Goal: Information Seeking & Learning: Find contact information

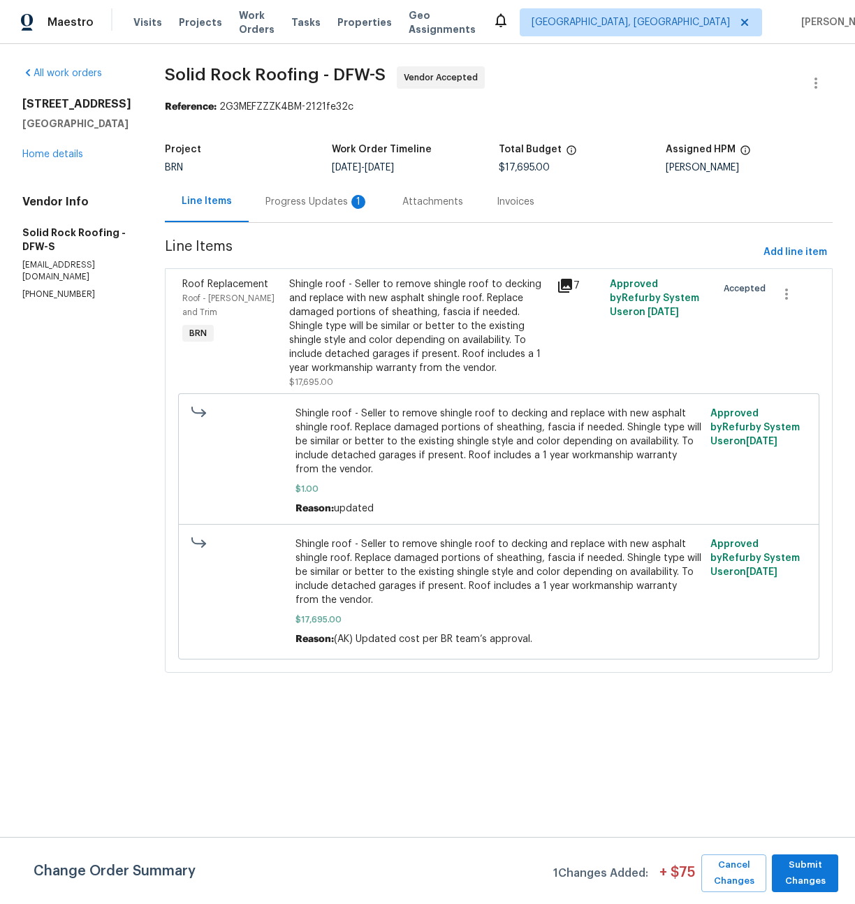
click at [307, 203] on div "Progress Updates 1" at bounding box center [316, 202] width 103 height 14
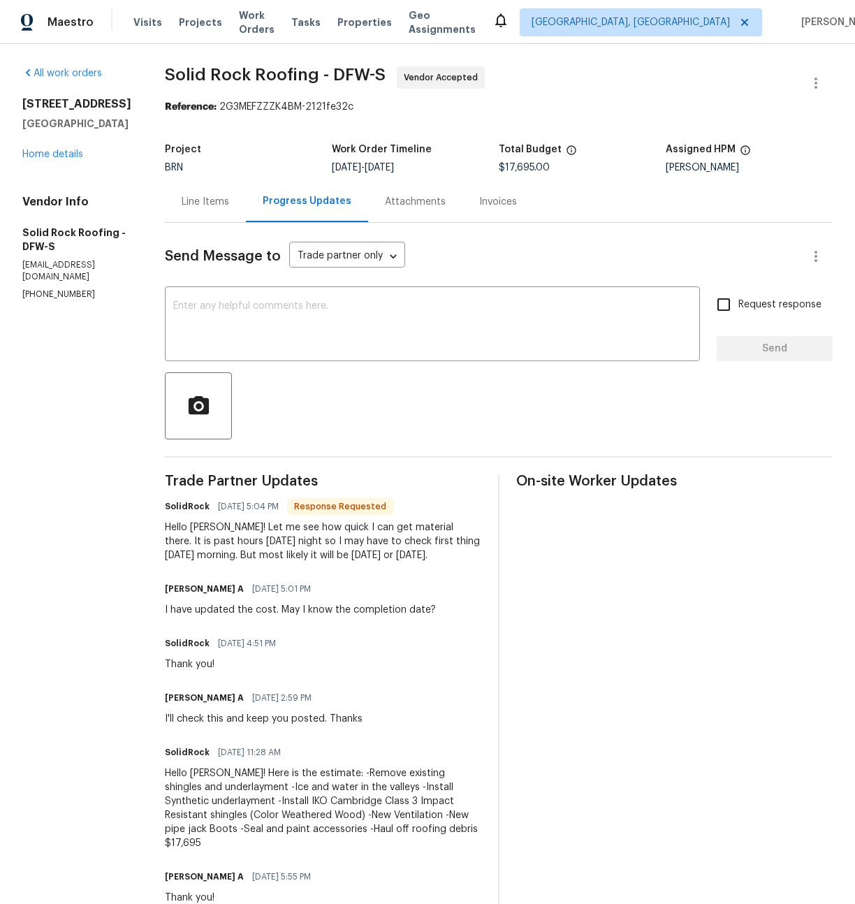
click at [211, 206] on div "Line Items" at bounding box center [205, 202] width 47 height 14
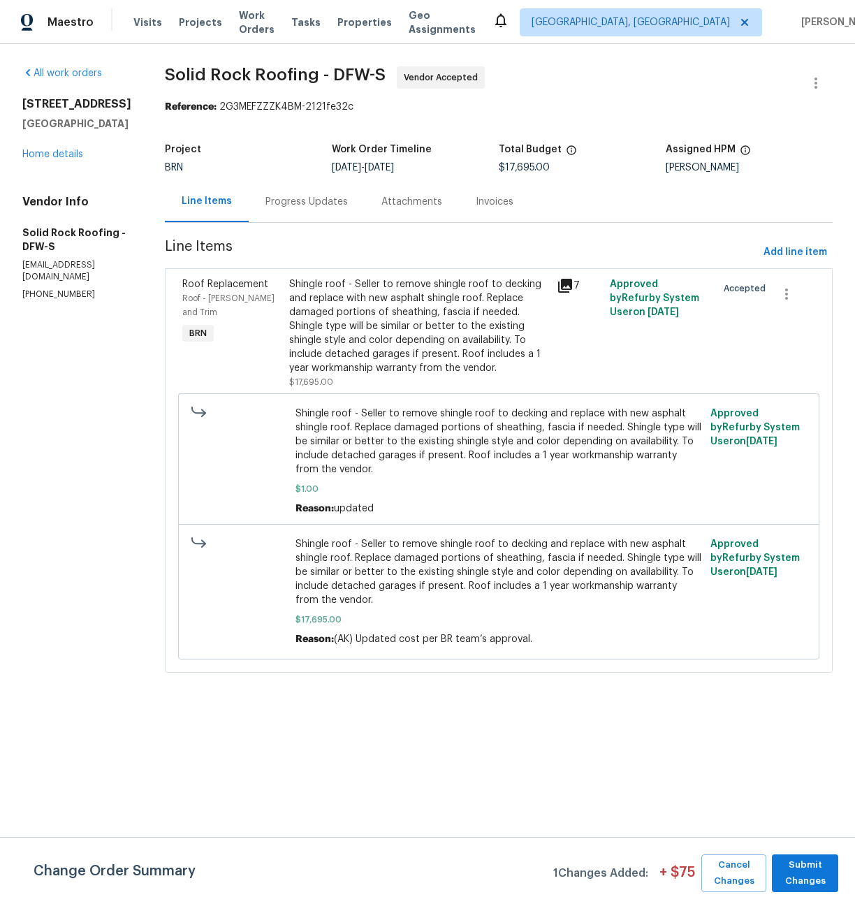
click at [566, 284] on icon at bounding box center [565, 286] width 14 height 14
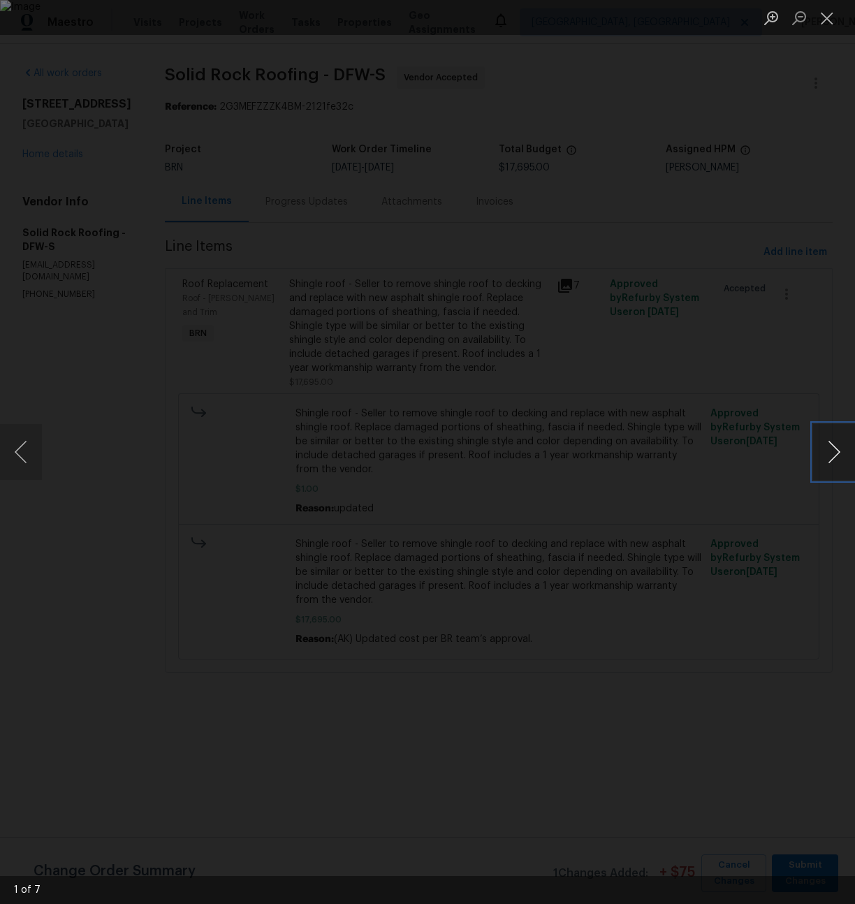
click at [835, 456] on button "Next image" at bounding box center [834, 452] width 42 height 56
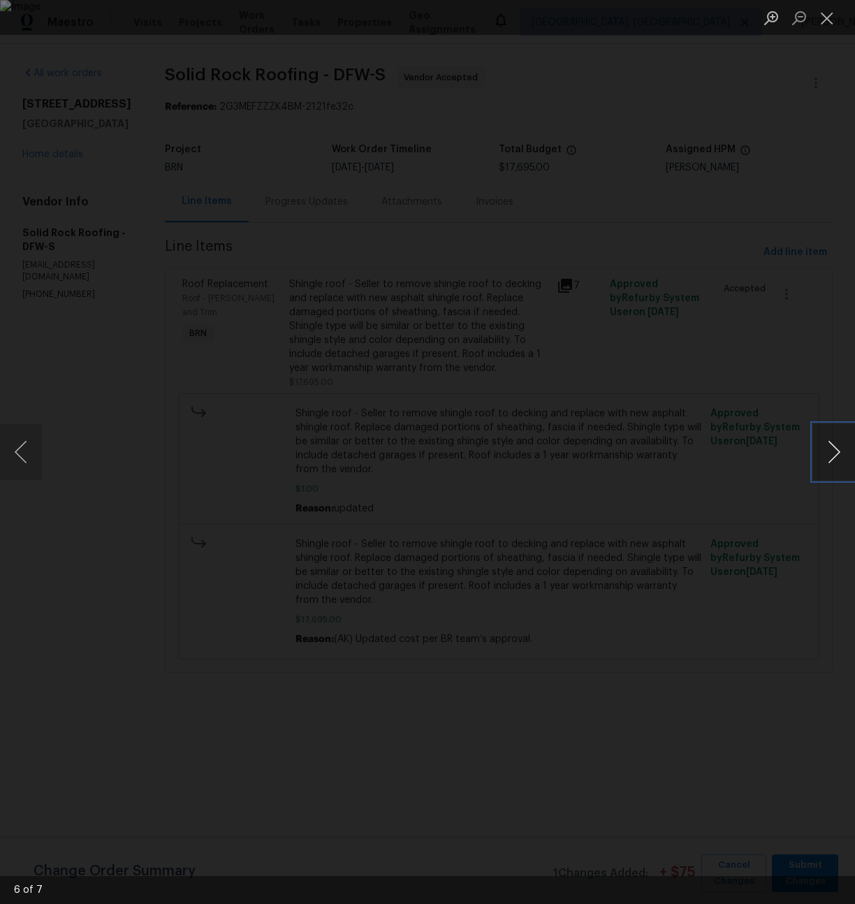
click at [835, 456] on button "Next image" at bounding box center [834, 452] width 42 height 56
click at [240, 186] on div "Lightbox" at bounding box center [427, 452] width 855 height 904
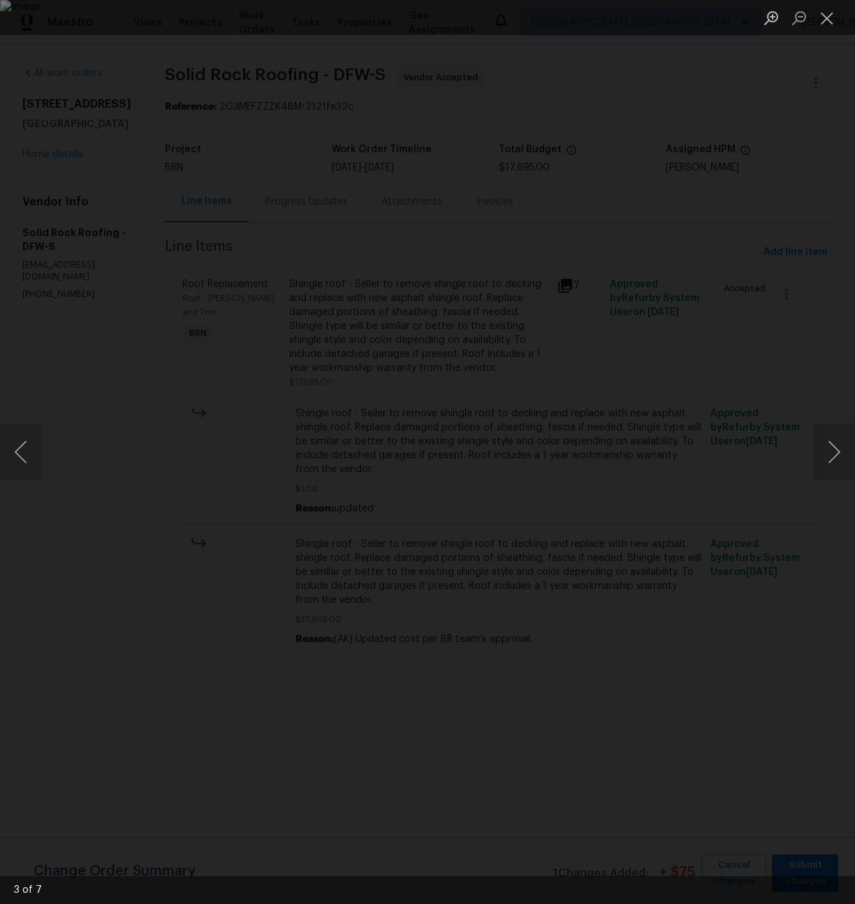
click at [240, 186] on div "Lightbox" at bounding box center [427, 452] width 855 height 904
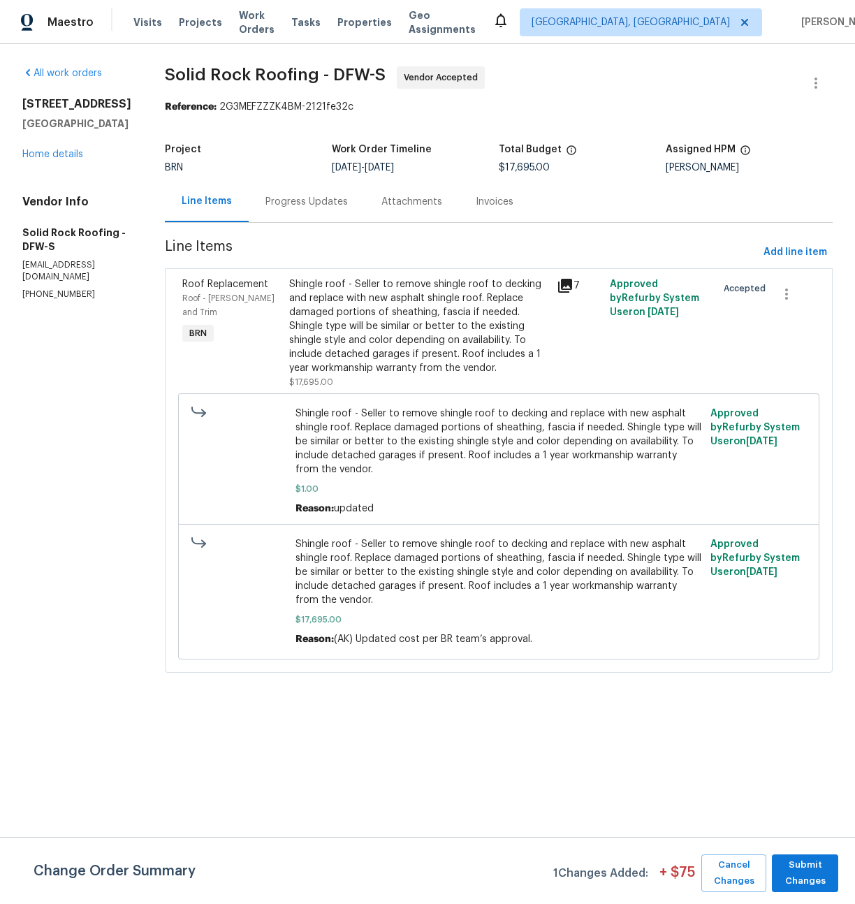
click at [297, 201] on div "Progress Updates" at bounding box center [306, 202] width 82 height 14
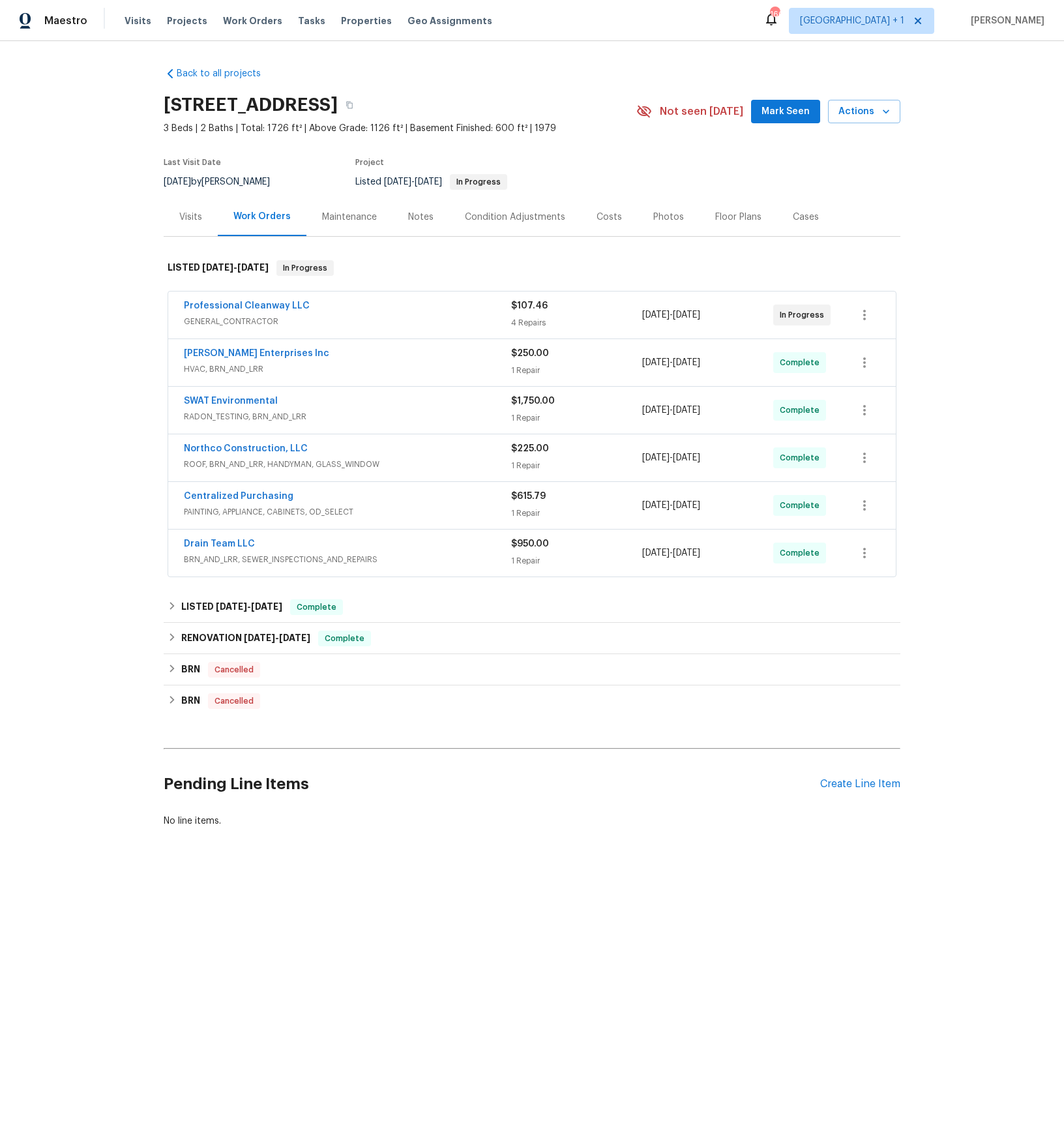
click at [243, 367] on span "HVAC, BRN_AND_LRR" at bounding box center [347, 369] width 328 height 13
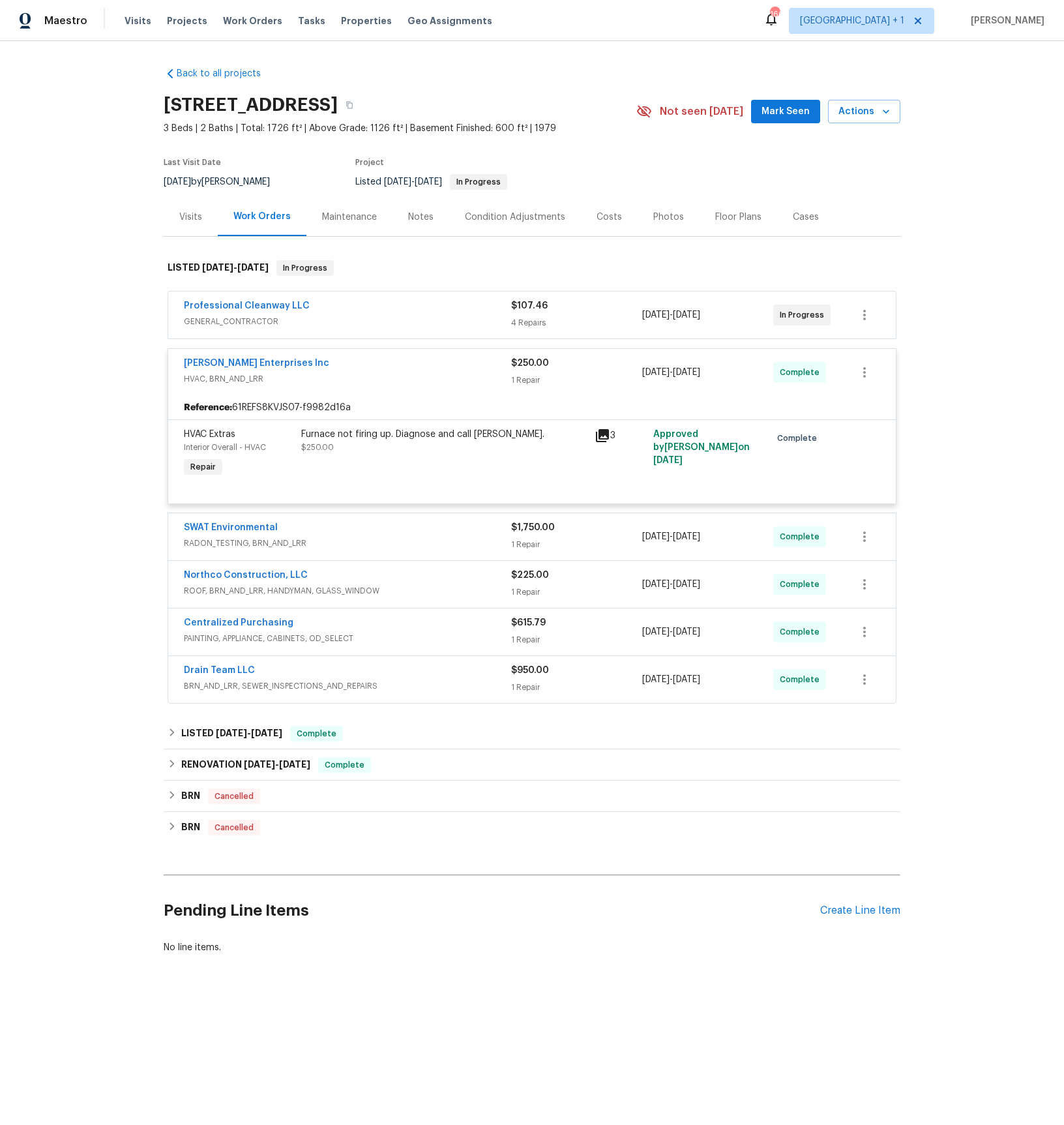
click at [245, 595] on span "ROOF, BRN_AND_LRR, HANDYMAN, GLASS_WINDOW" at bounding box center [347, 591] width 328 height 13
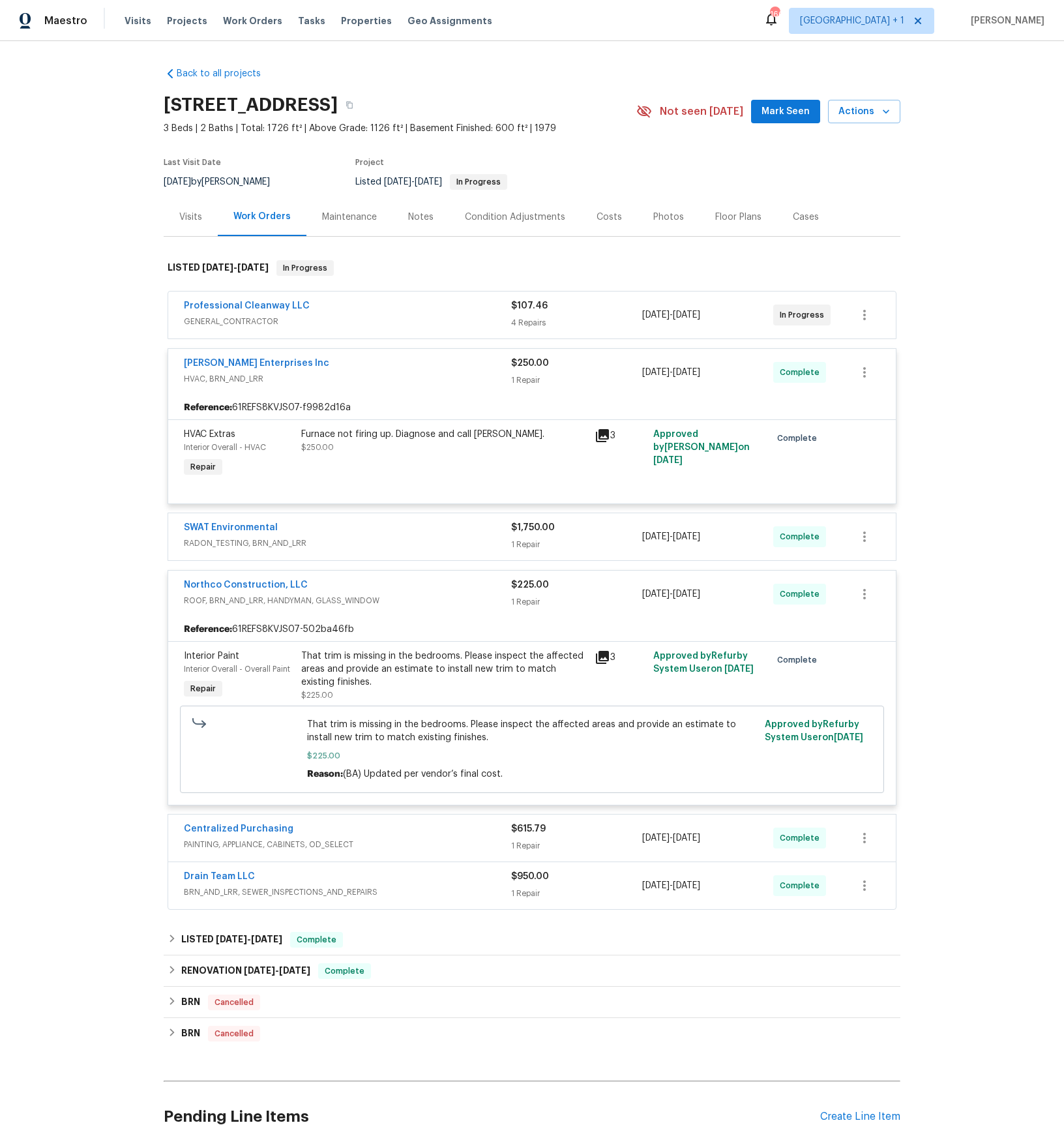
scroll to position [129, 0]
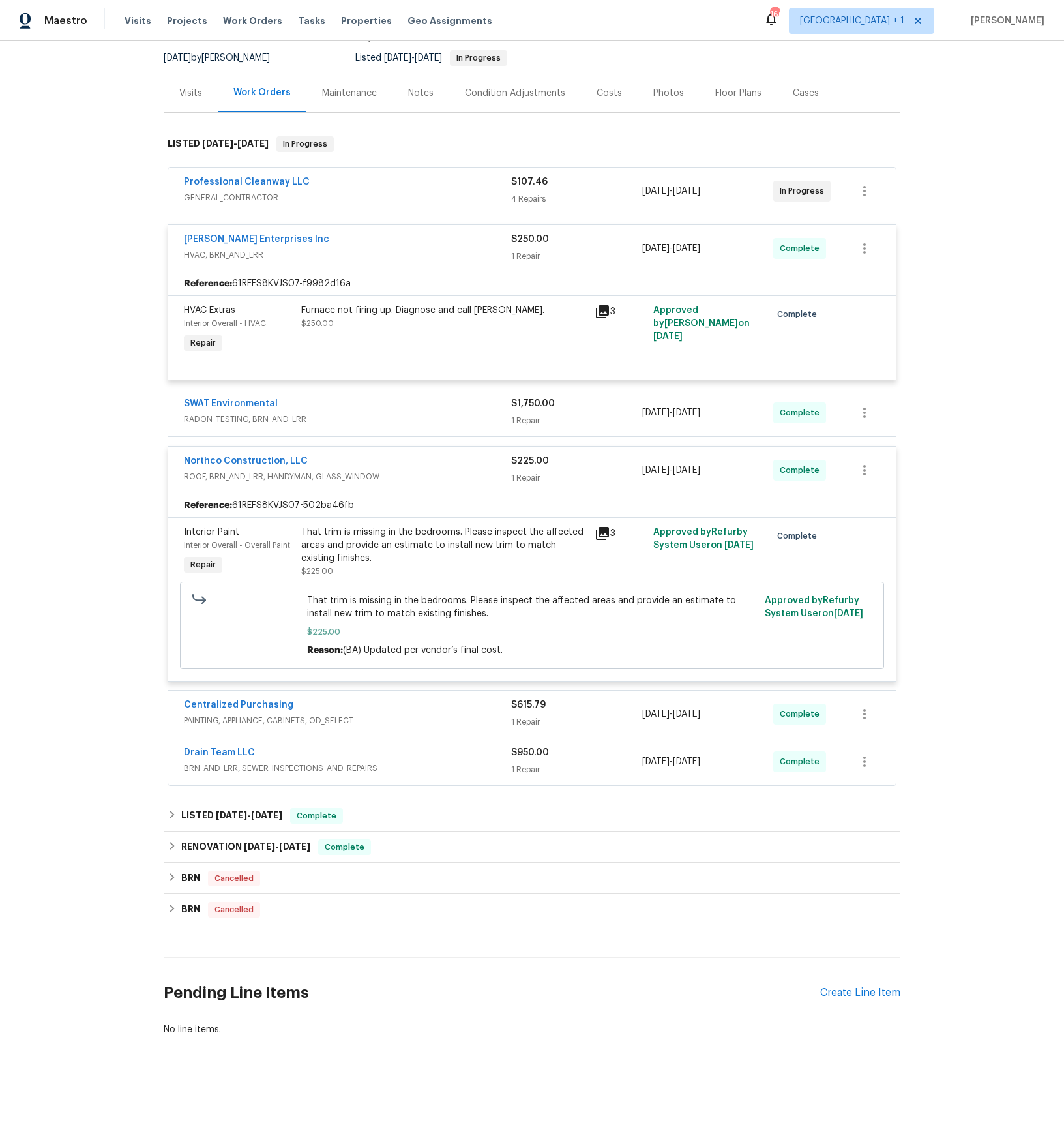
click at [230, 770] on span "BRN_AND_LRR, SEWER_INSPECTIONS_AND_REPAIRS" at bounding box center [347, 768] width 328 height 13
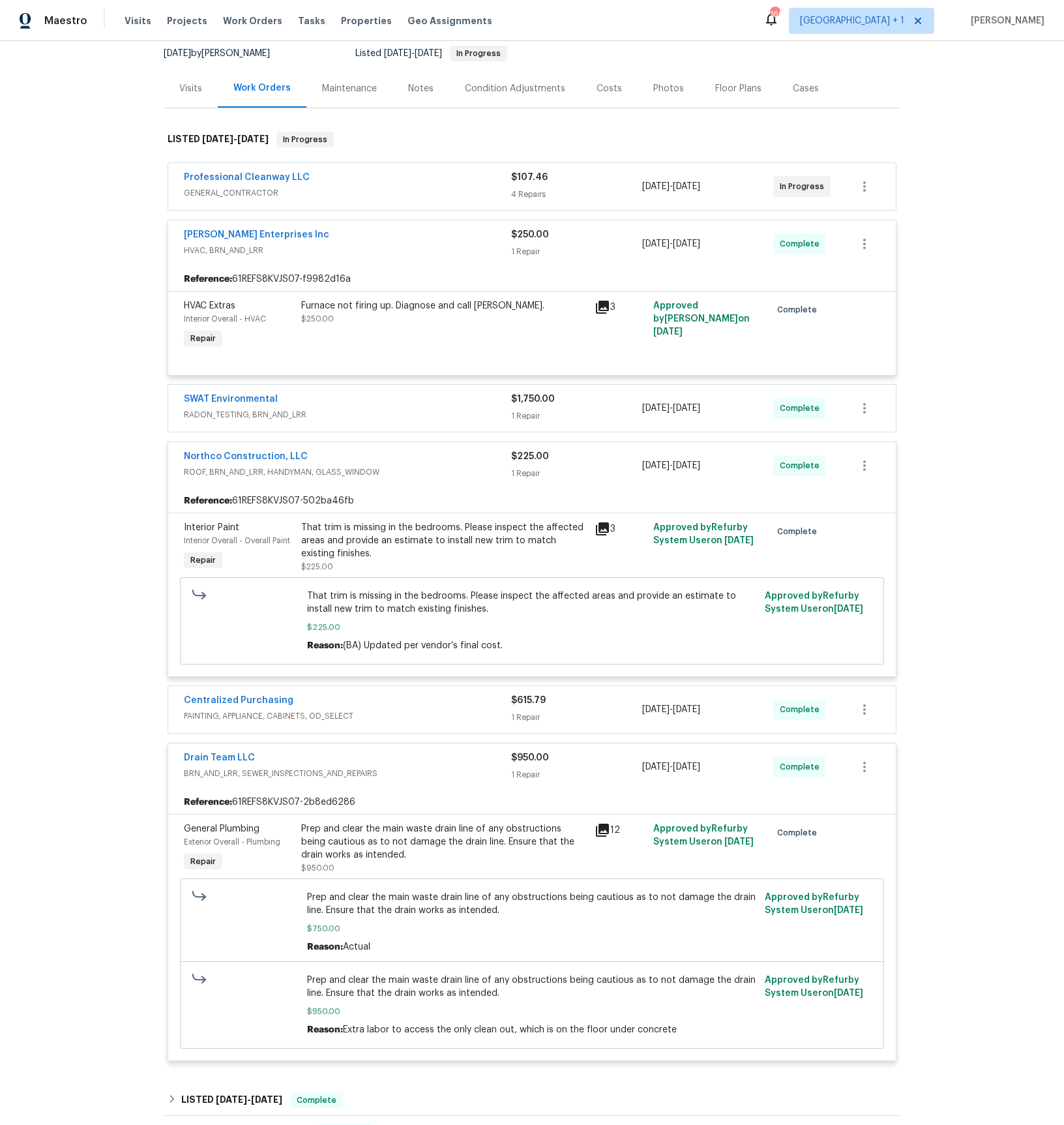
drag, startPoint x: 253, startPoint y: 187, endPoint x: 254, endPoint y: 194, distance: 7.1
click at [253, 187] on span "GENERAL_CONTRACTOR" at bounding box center [347, 193] width 328 height 13
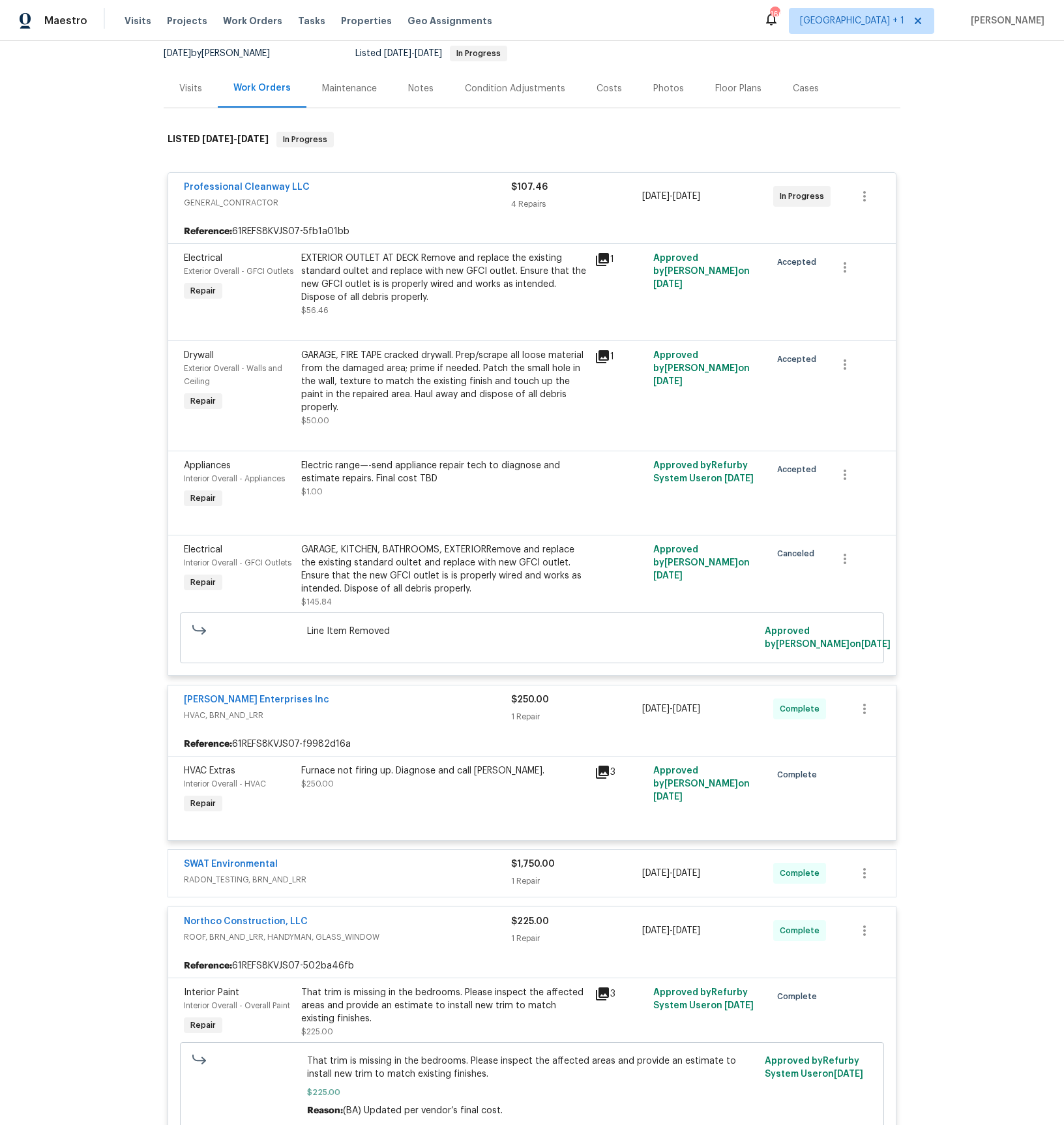
scroll to position [436, 0]
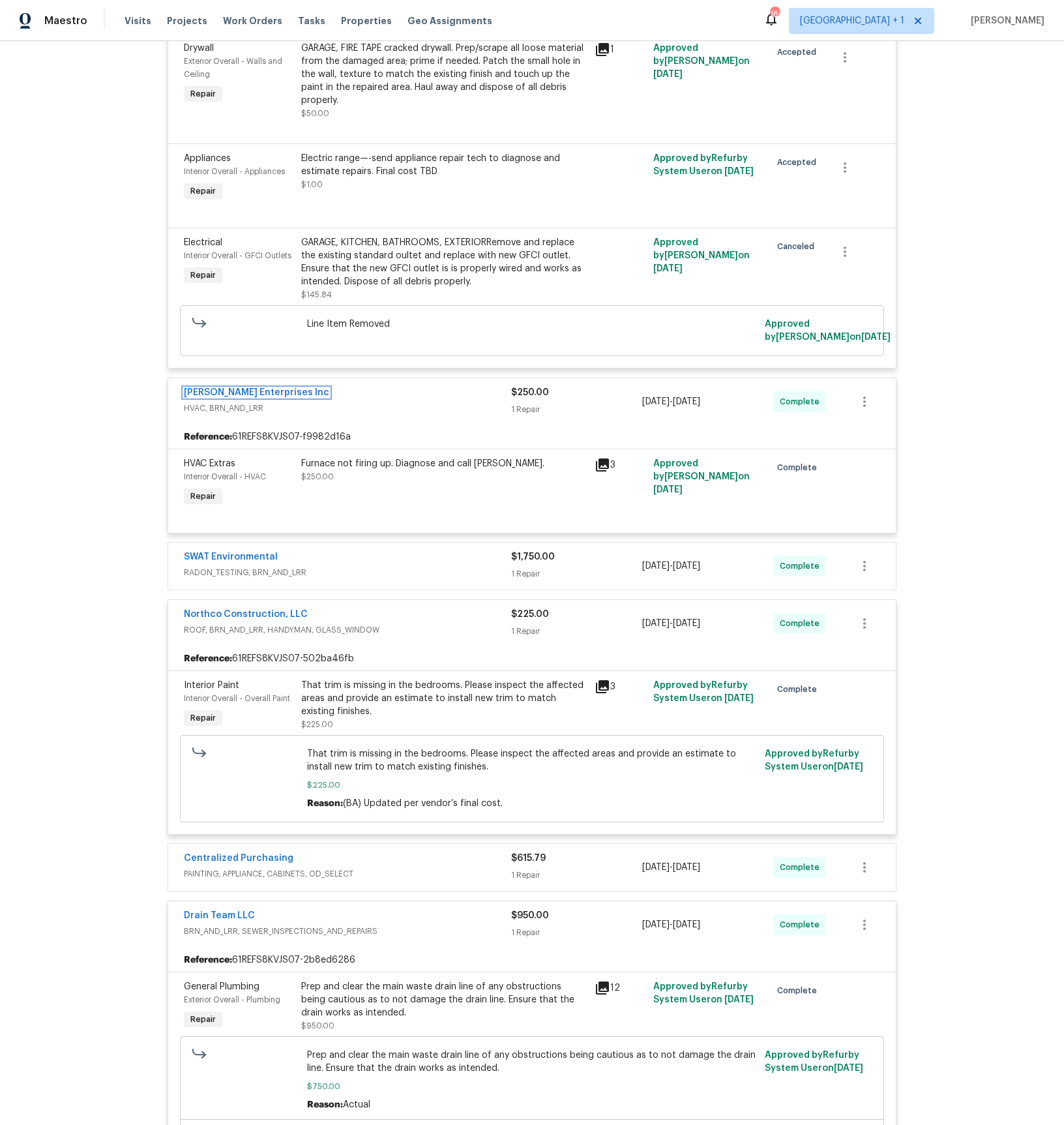
click at [231, 397] on link "Deschene Enterprises Inc" at bounding box center [257, 393] width 146 height 9
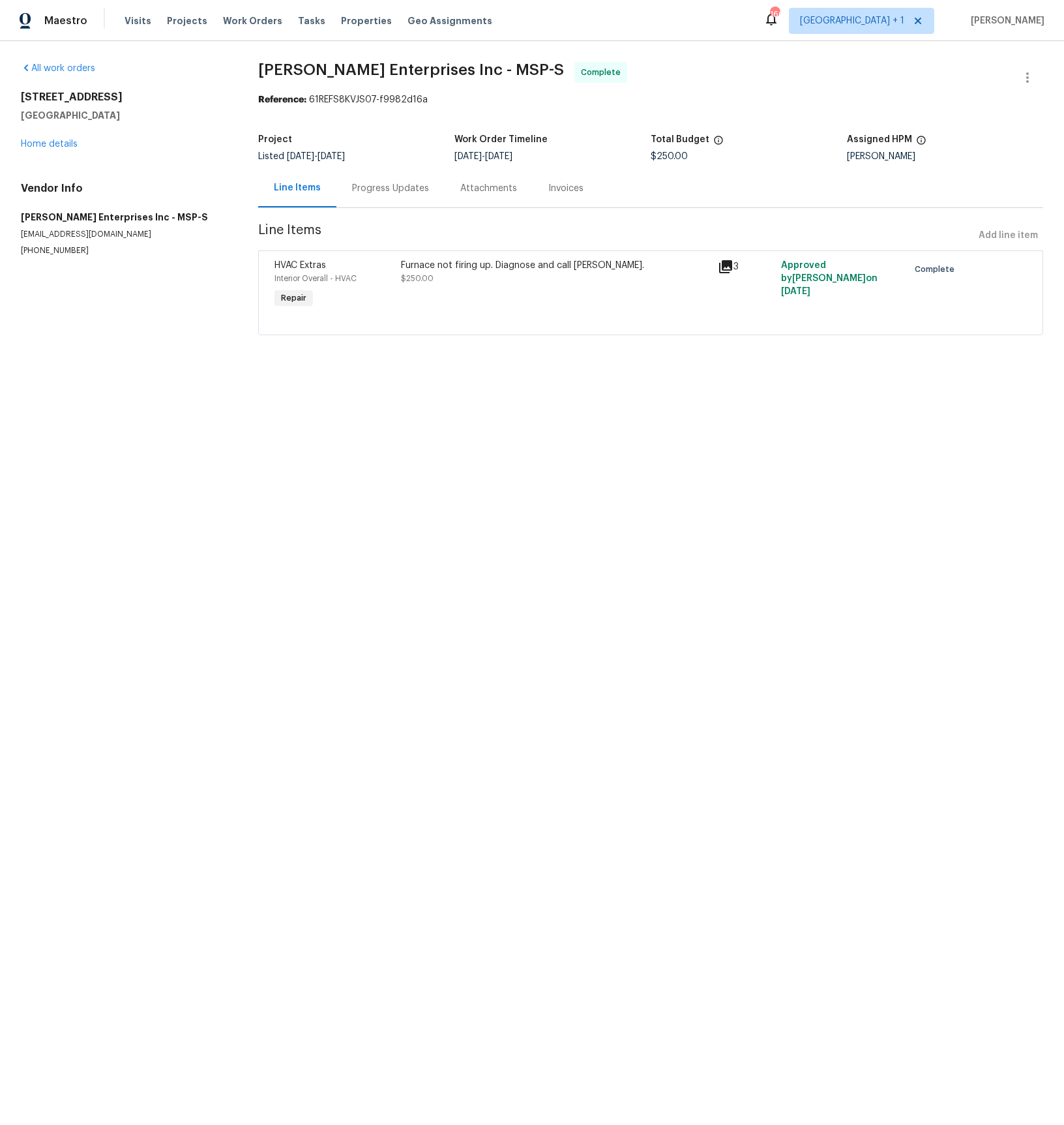
click at [384, 188] on div "Progress Updates" at bounding box center [390, 189] width 77 height 13
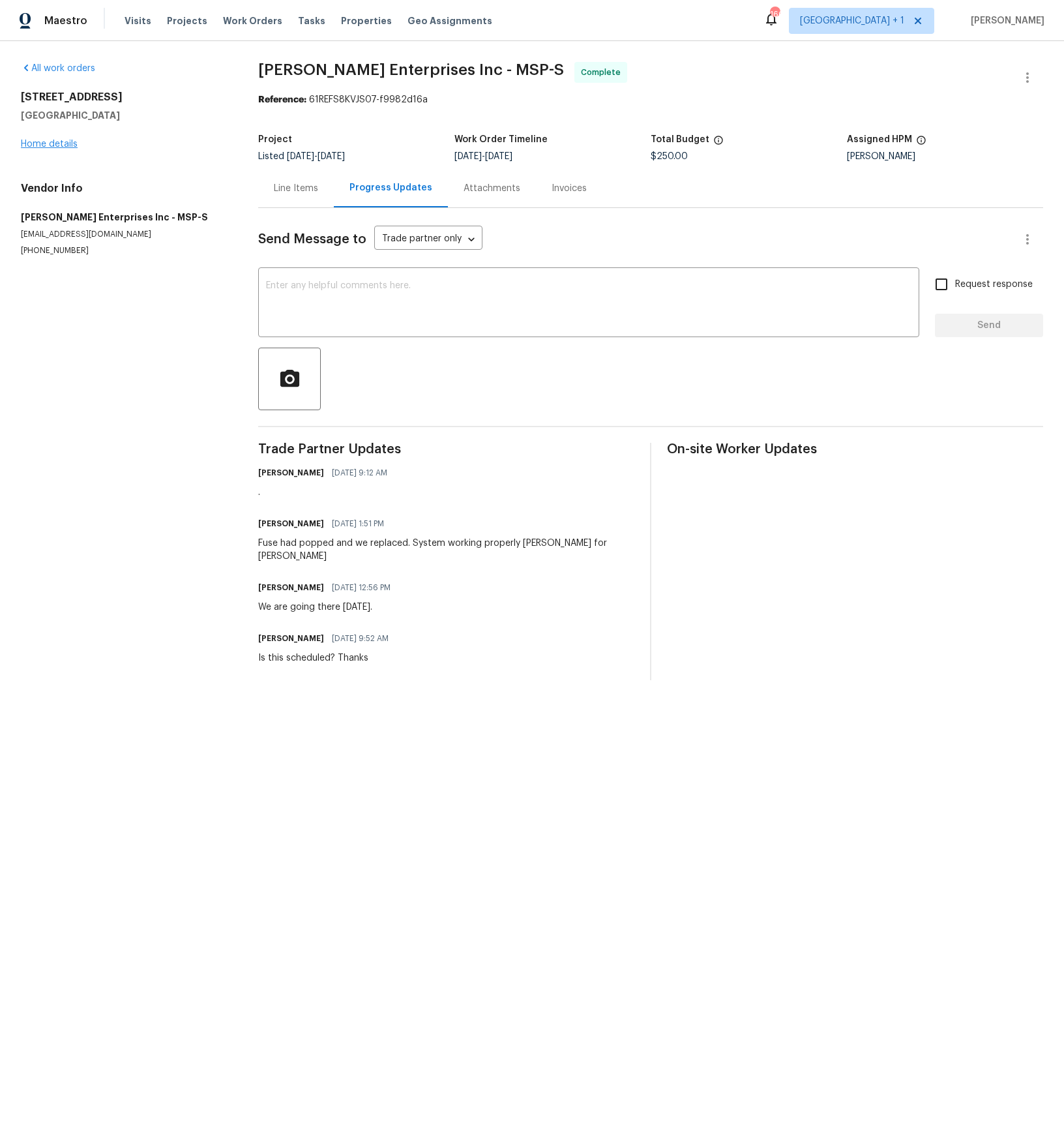
click at [35, 138] on div "14231 E 143rd Ln Burnsville, MN 55337 Home details" at bounding box center [123, 120] width 206 height 60
click at [37, 143] on link "Home details" at bounding box center [49, 144] width 57 height 9
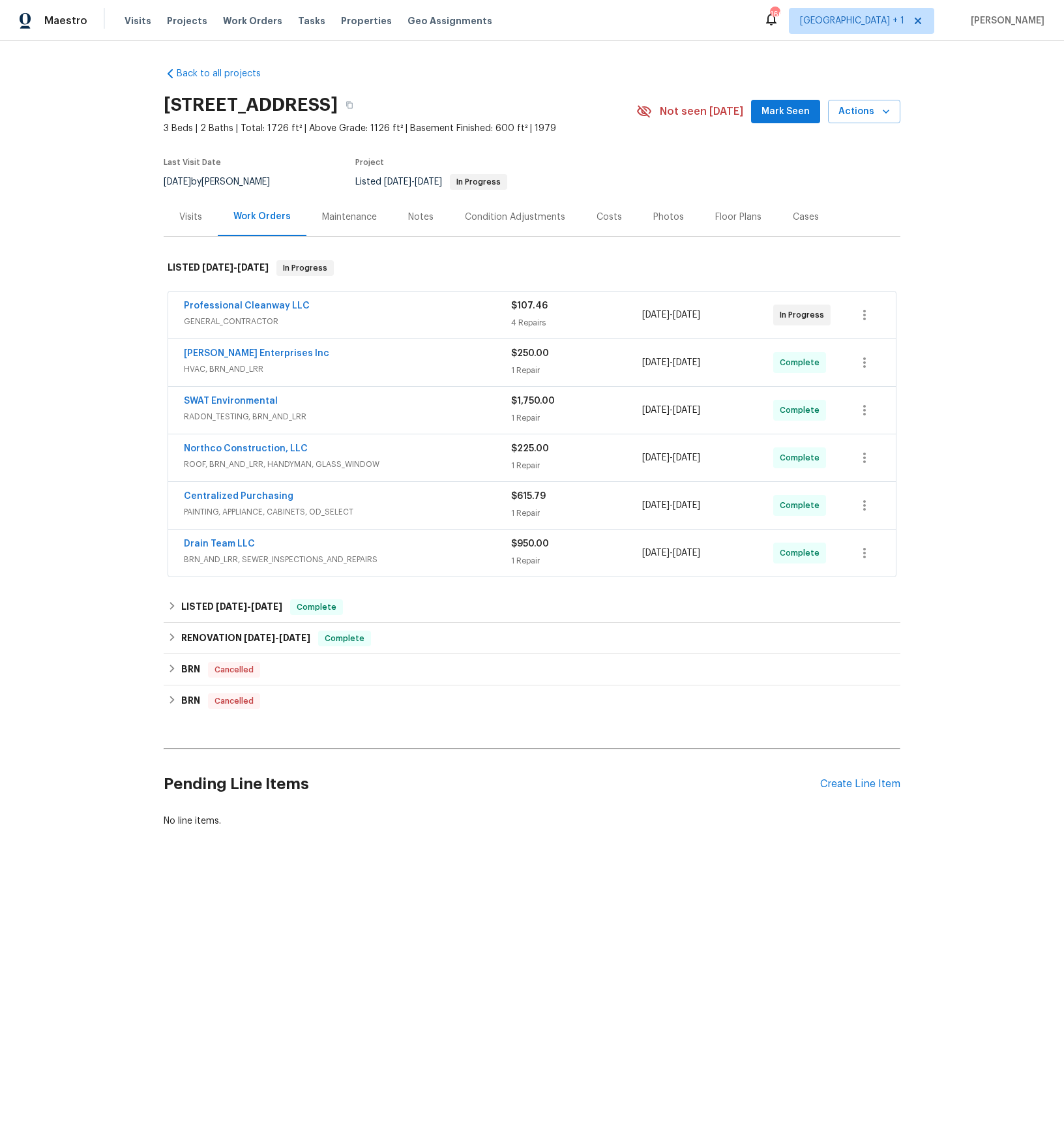
click at [240, 464] on span "ROOF, BRN_AND_LRR, HANDYMAN, GLASS_WINDOW" at bounding box center [347, 464] width 328 height 13
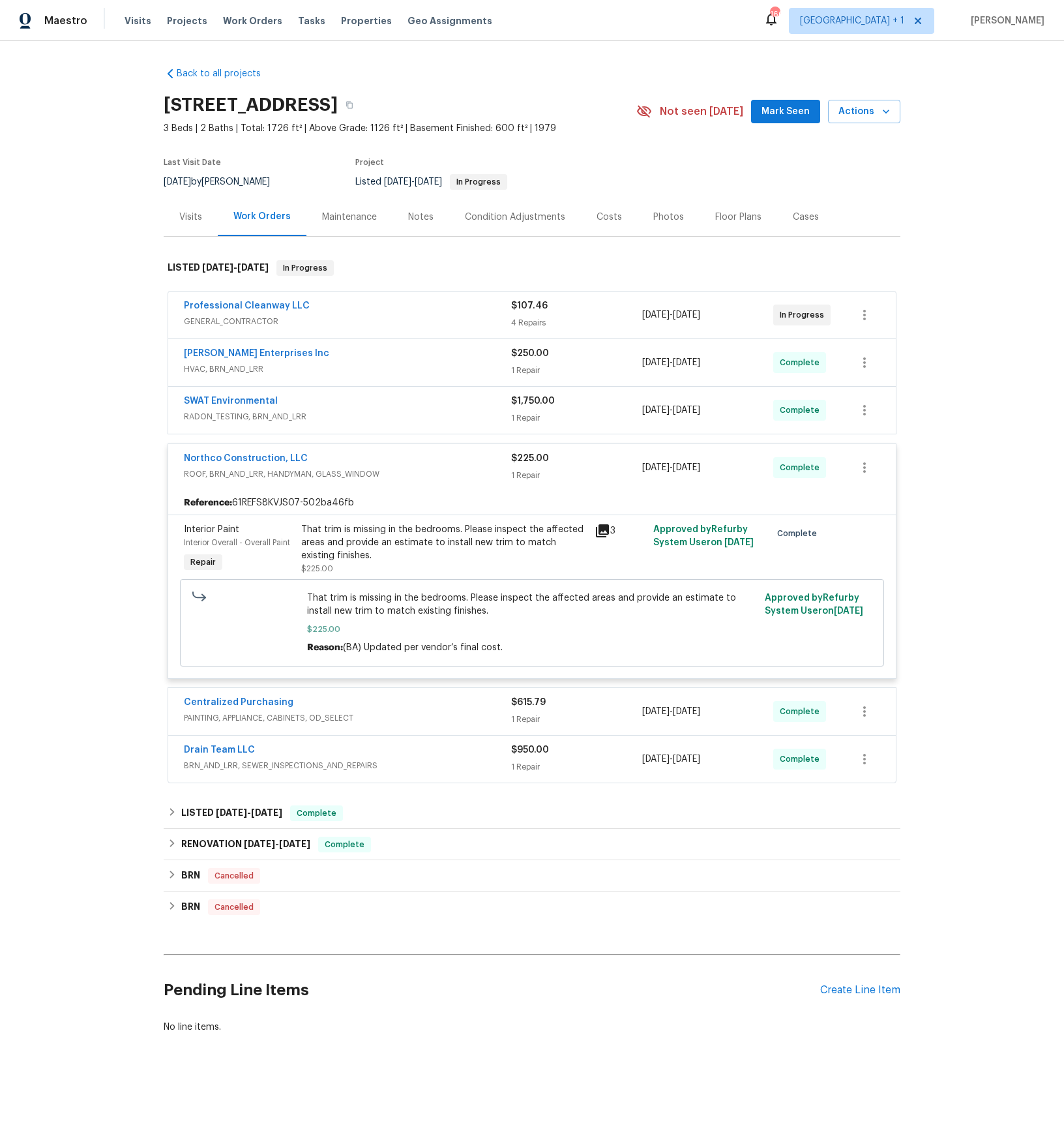
click at [204, 323] on span "GENERAL_CONTRACTOR" at bounding box center [347, 321] width 328 height 13
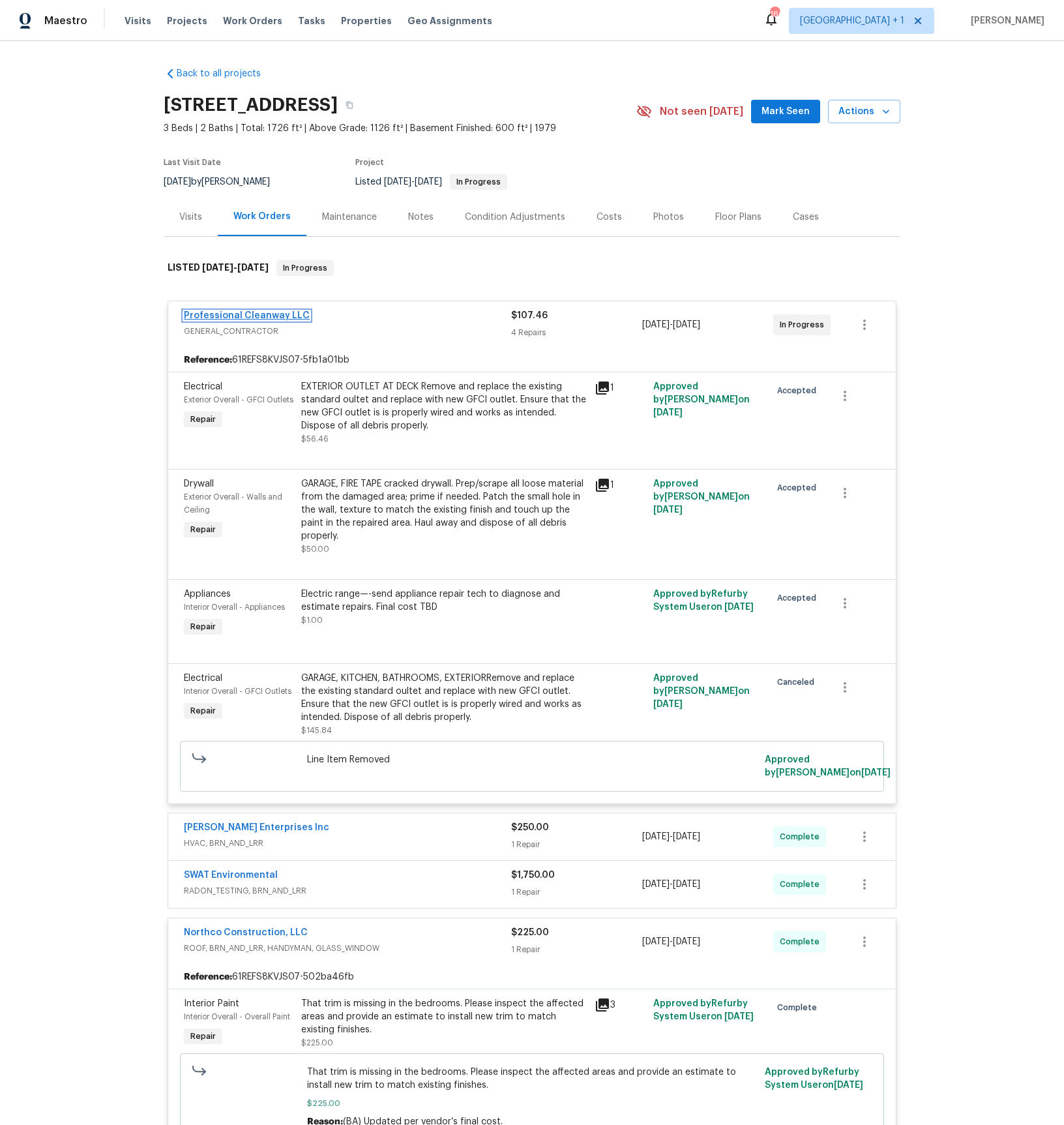
click at [217, 316] on link "Professional Cleanway LLC" at bounding box center [246, 316] width 126 height 9
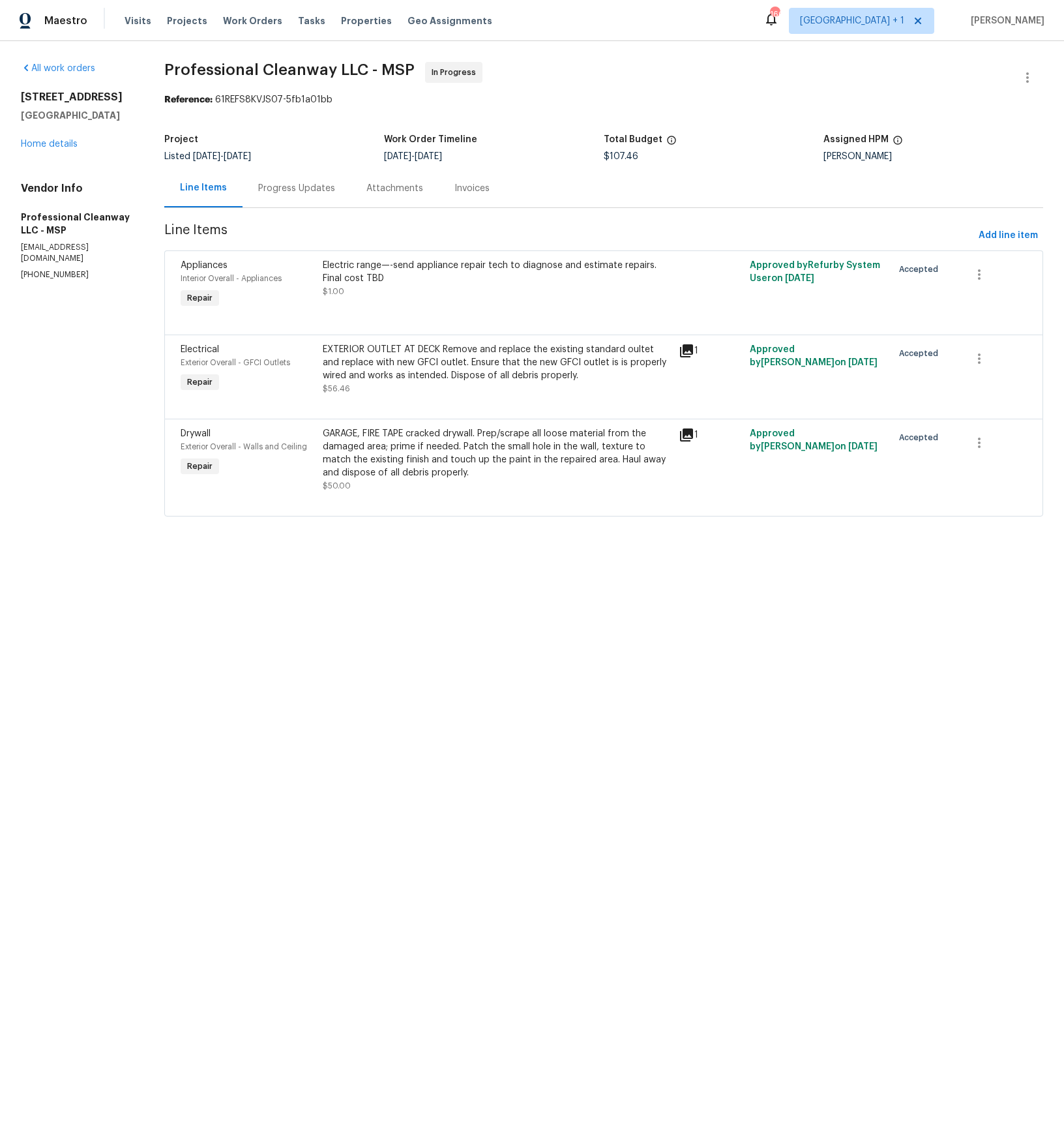
drag, startPoint x: 287, startPoint y: 190, endPoint x: 287, endPoint y: 205, distance: 15.0
click at [287, 190] on div "Progress Updates" at bounding box center [297, 189] width 77 height 13
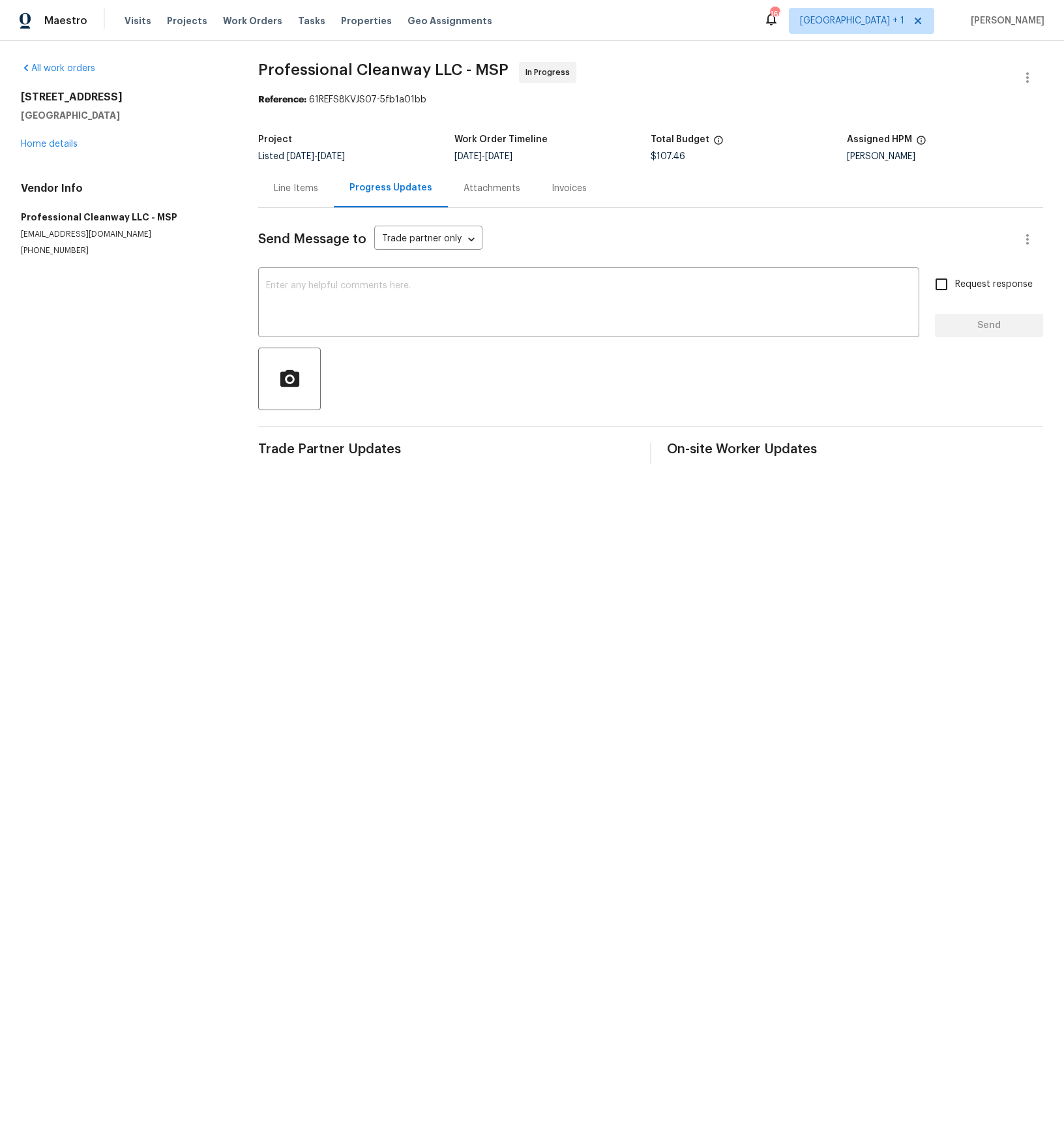
drag, startPoint x: 289, startPoint y: 187, endPoint x: 256, endPoint y: 247, distance: 68.5
click at [288, 187] on div "Line Items" at bounding box center [295, 189] width 44 height 13
